Goal: Information Seeking & Learning: Learn about a topic

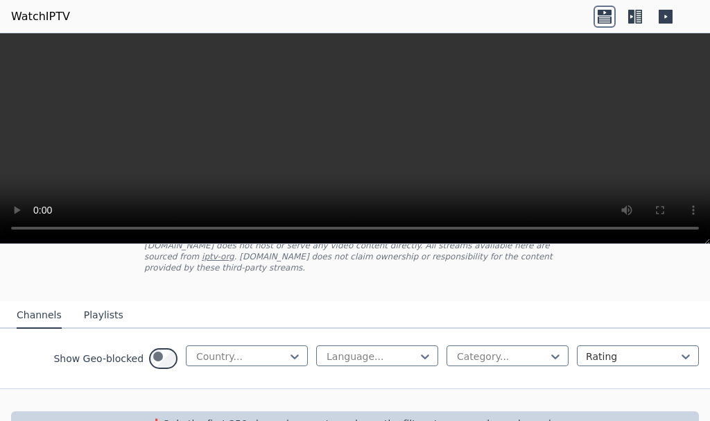
scroll to position [211, 0]
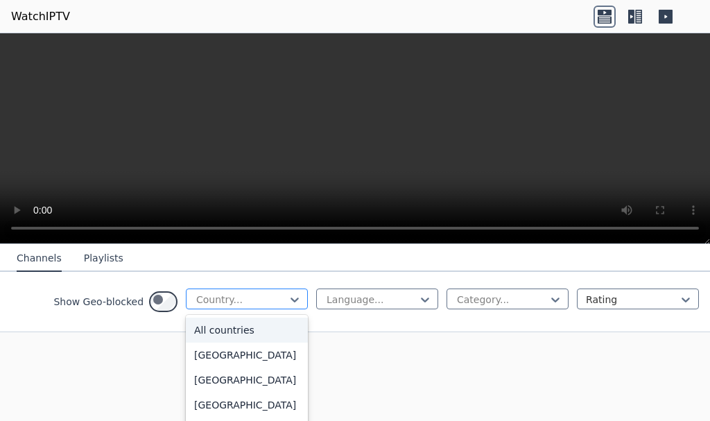
click at [195, 307] on div at bounding box center [241, 300] width 93 height 14
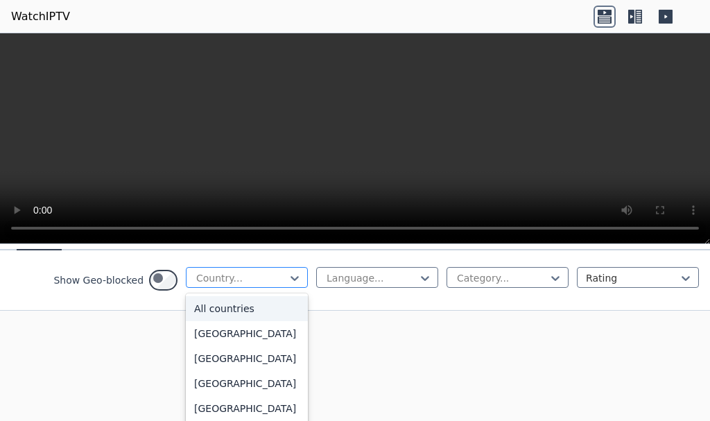
scroll to position [295, 0]
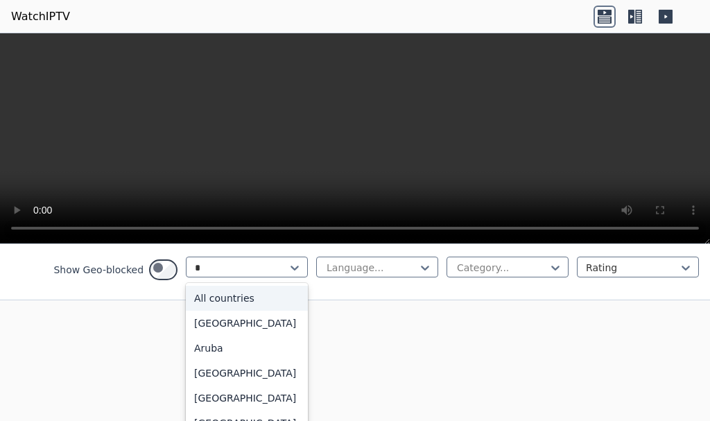
type input "**"
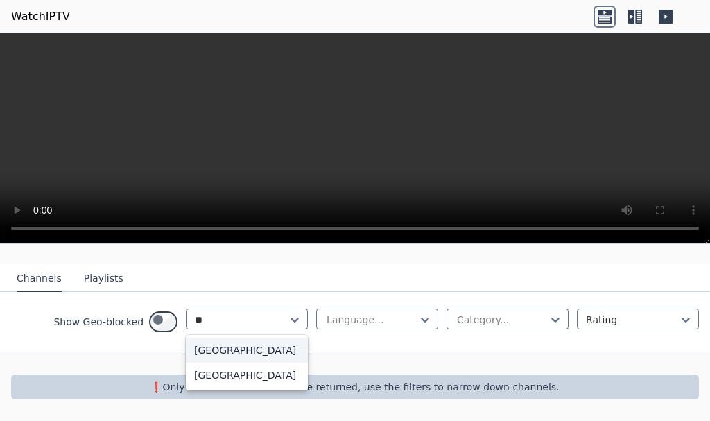
scroll to position [211, 0]
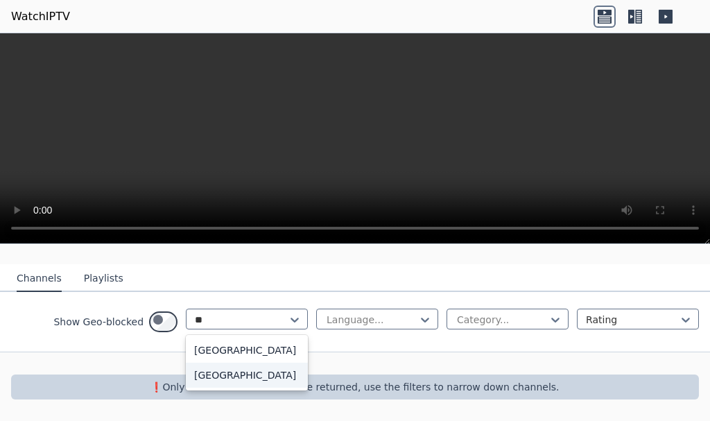
click at [186, 375] on div "[GEOGRAPHIC_DATA]" at bounding box center [247, 375] width 122 height 25
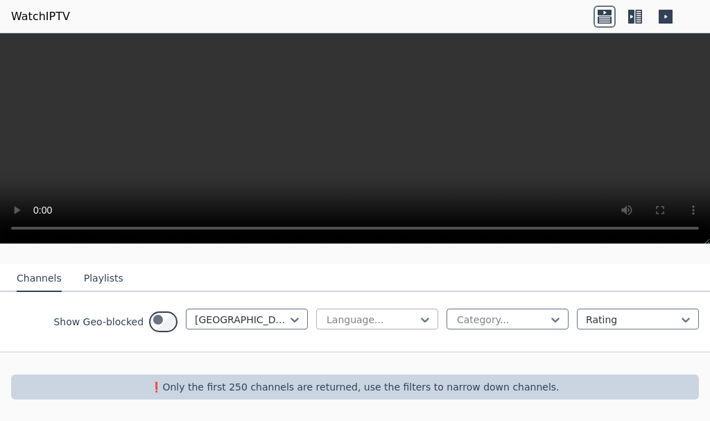
click at [325, 317] on div at bounding box center [371, 320] width 93 height 14
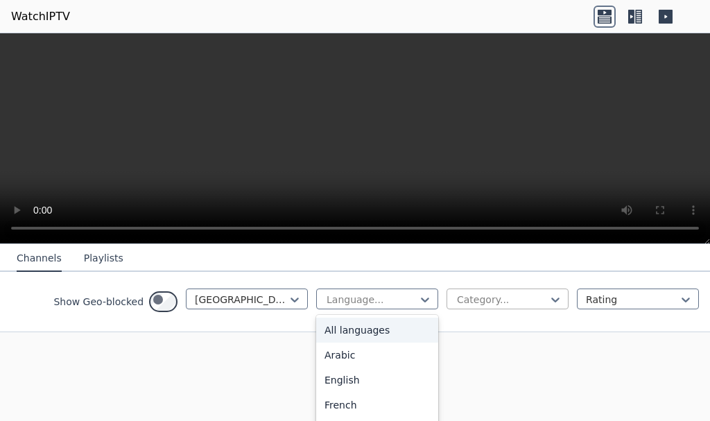
click at [456, 307] on div at bounding box center [502, 300] width 93 height 14
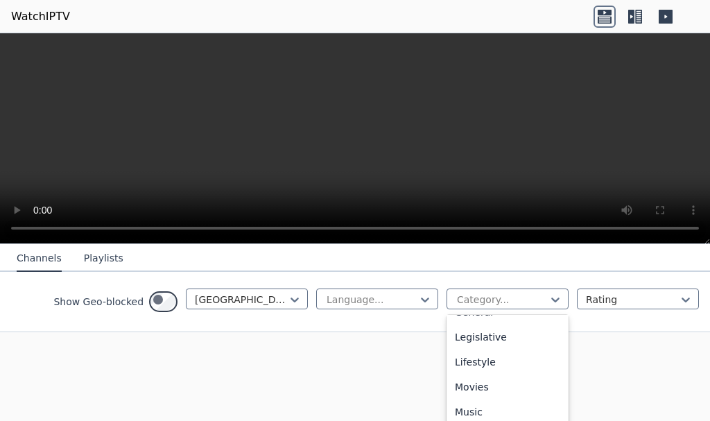
scroll to position [306, 0]
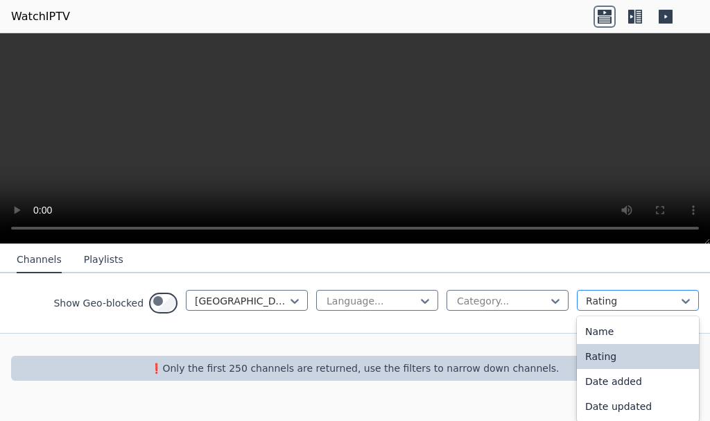
click at [606, 308] on div at bounding box center [632, 301] width 93 height 14
click at [577, 369] on div "Rating" at bounding box center [638, 356] width 122 height 25
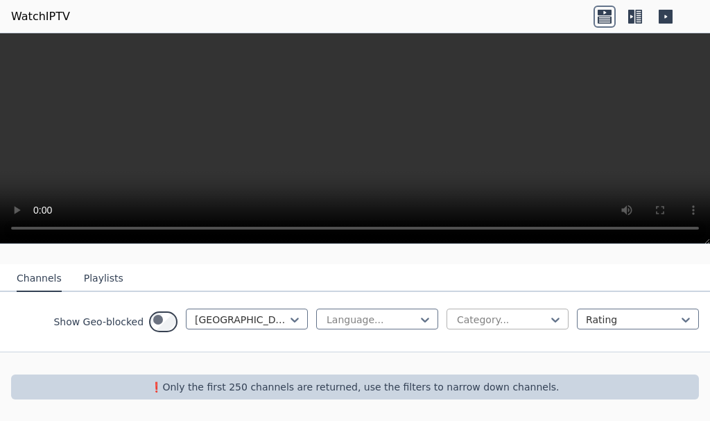
click at [456, 326] on div at bounding box center [502, 320] width 93 height 14
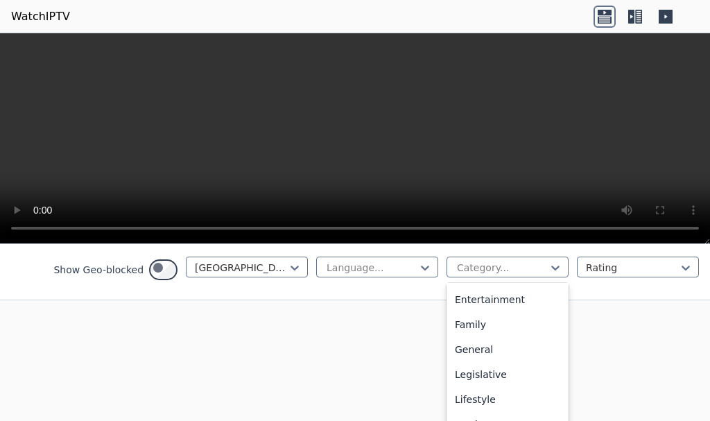
scroll to position [565, 0]
click at [473, 339] on div "Religious" at bounding box center [508, 326] width 122 height 25
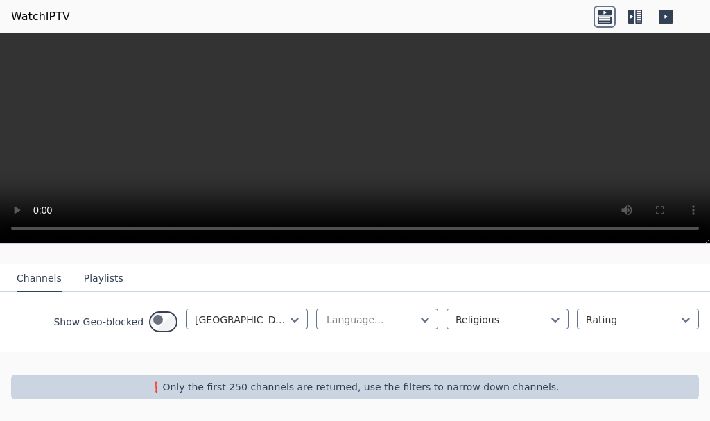
scroll to position [211, 0]
click at [456, 317] on div at bounding box center [502, 320] width 93 height 14
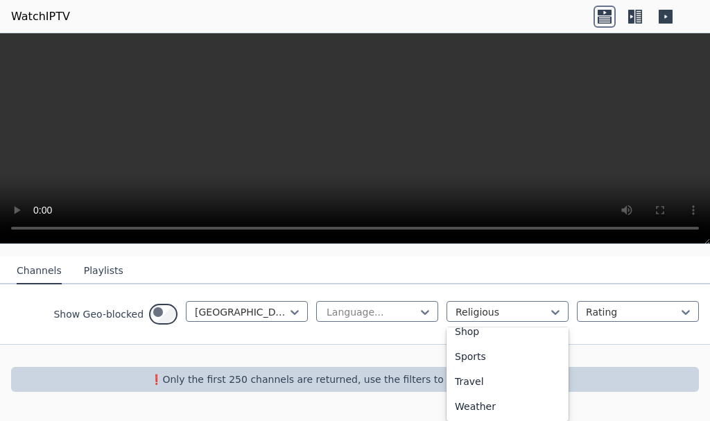
scroll to position [679, 0]
click at [447, 357] on div "Sports" at bounding box center [508, 356] width 122 height 25
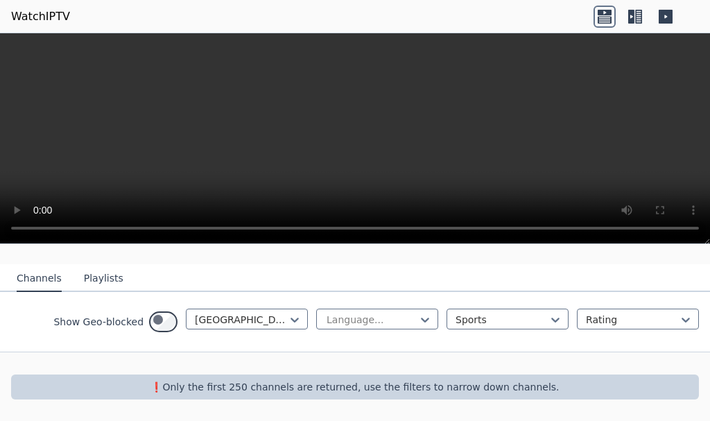
click at [359, 271] on nav "Channels Playlists" at bounding box center [355, 278] width 710 height 28
click at [223, 382] on p "❗️Only the first 250 channels are returned, use the filters to narrow down chan…" at bounding box center [355, 387] width 677 height 14
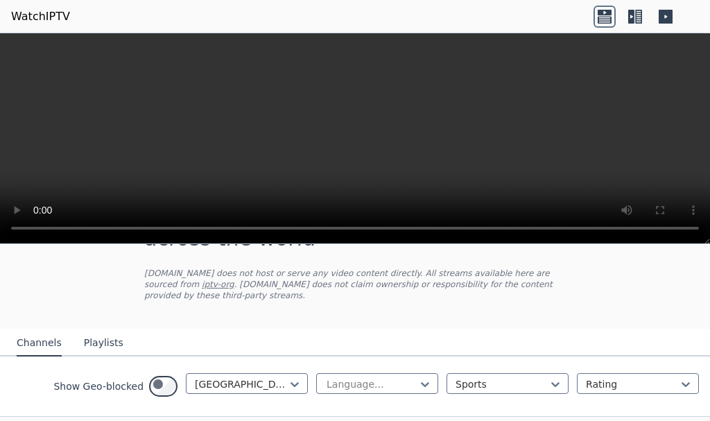
scroll to position [0, 0]
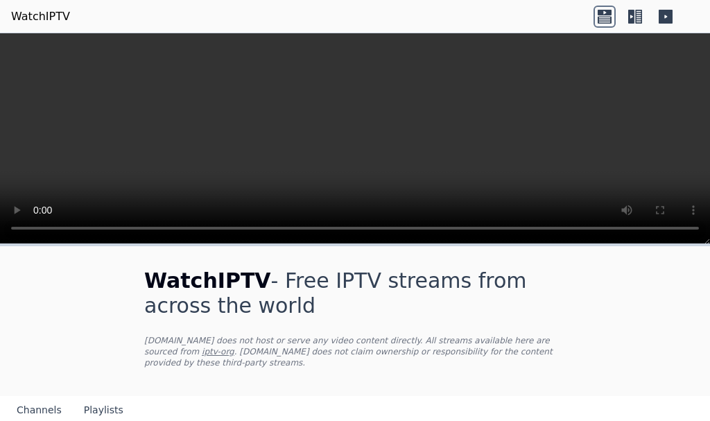
click at [659, 19] on icon at bounding box center [666, 17] width 14 height 14
